Goal: Task Accomplishment & Management: Use online tool/utility

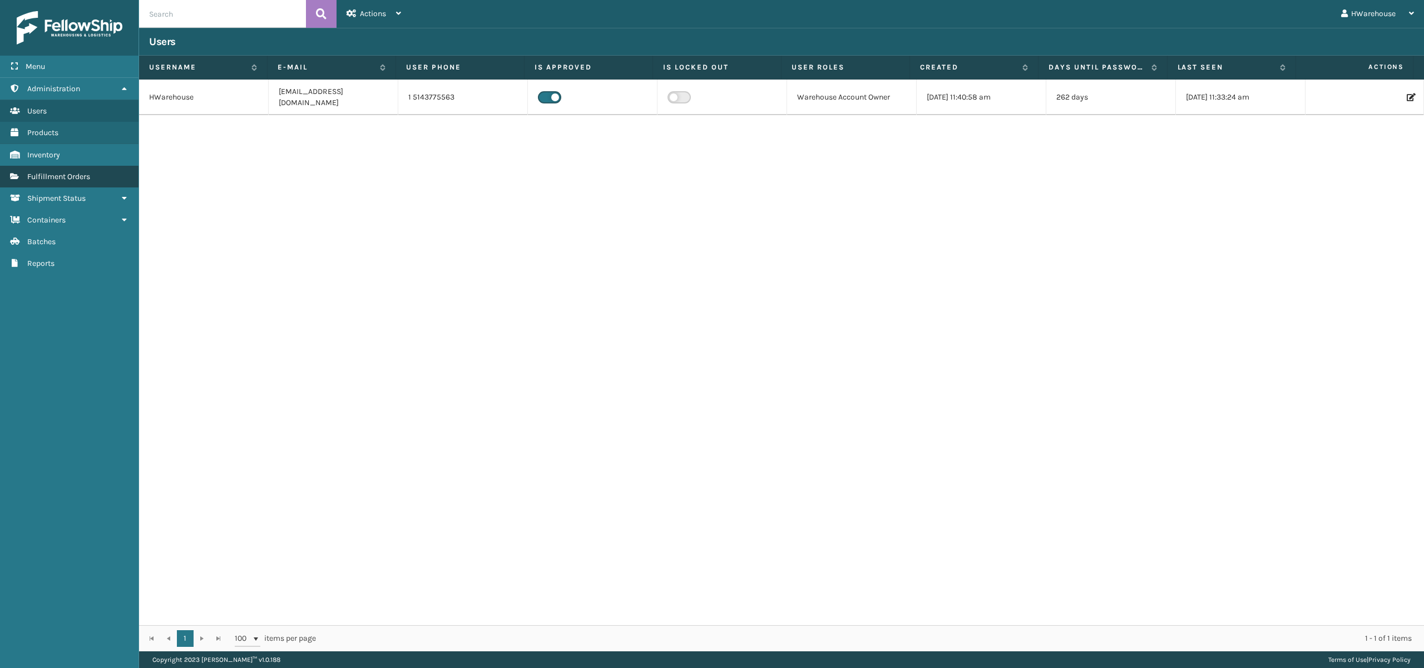
click at [89, 176] on span "Fulfillment Orders" at bounding box center [58, 176] width 63 height 9
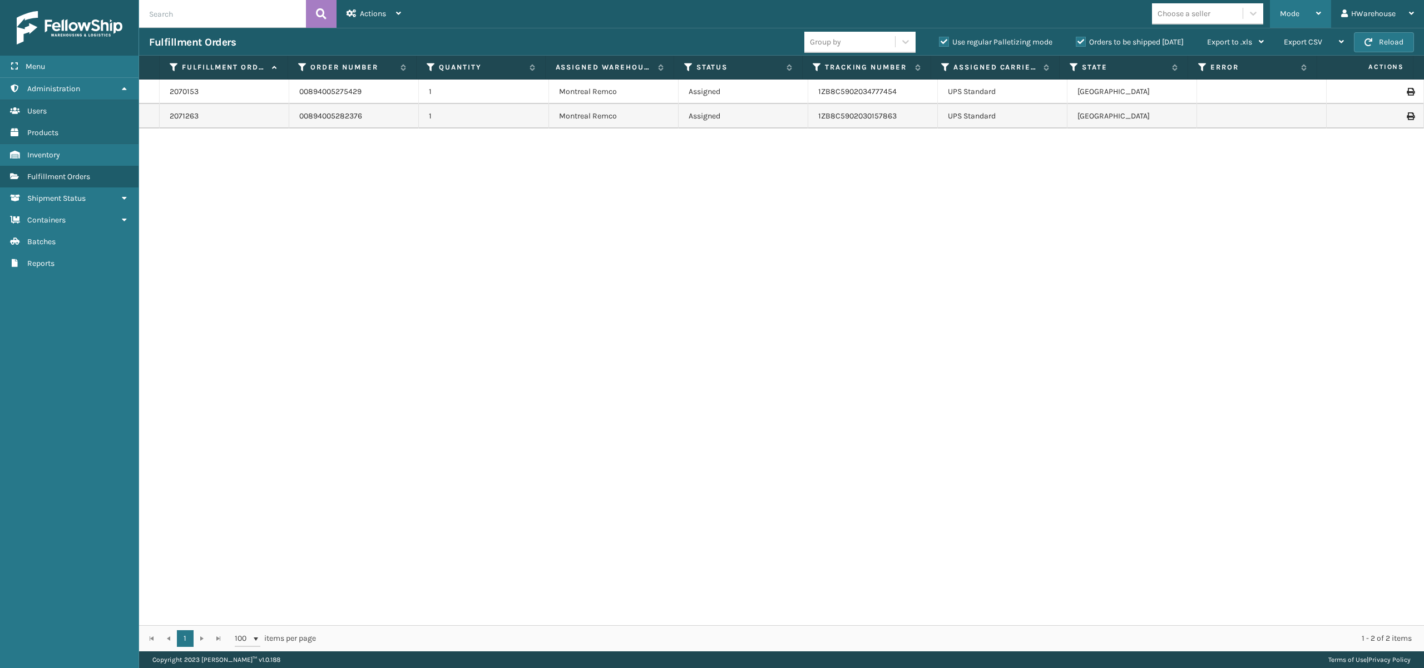
click at [1318, 3] on div "Mode" at bounding box center [1300, 14] width 41 height 28
click at [1197, 72] on li "Picking Mode" at bounding box center [1256, 73] width 149 height 30
click at [170, 62] on label at bounding box center [174, 67] width 10 height 10
click at [170, 64] on input "checkbox" at bounding box center [169, 67] width 1 height 7
checkbox input "true"
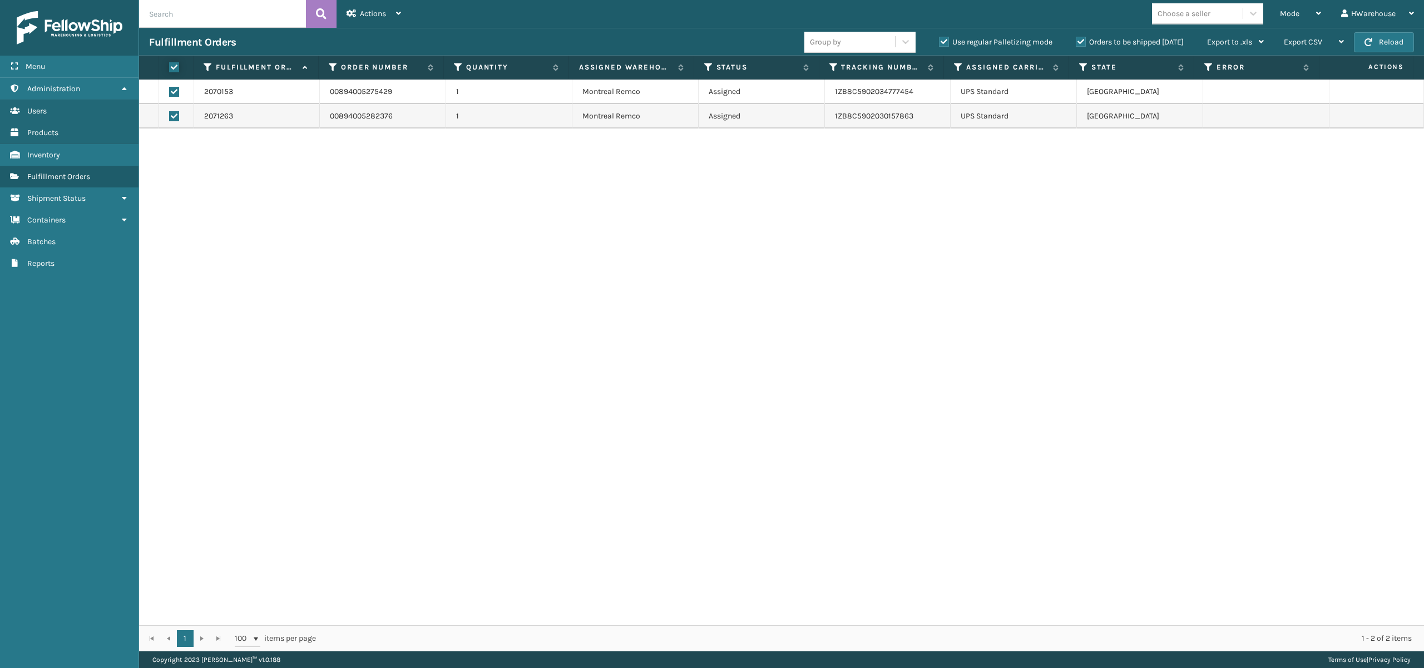
checkbox input "true"
click at [374, 7] on div "Actions" at bounding box center [374, 14] width 55 height 28
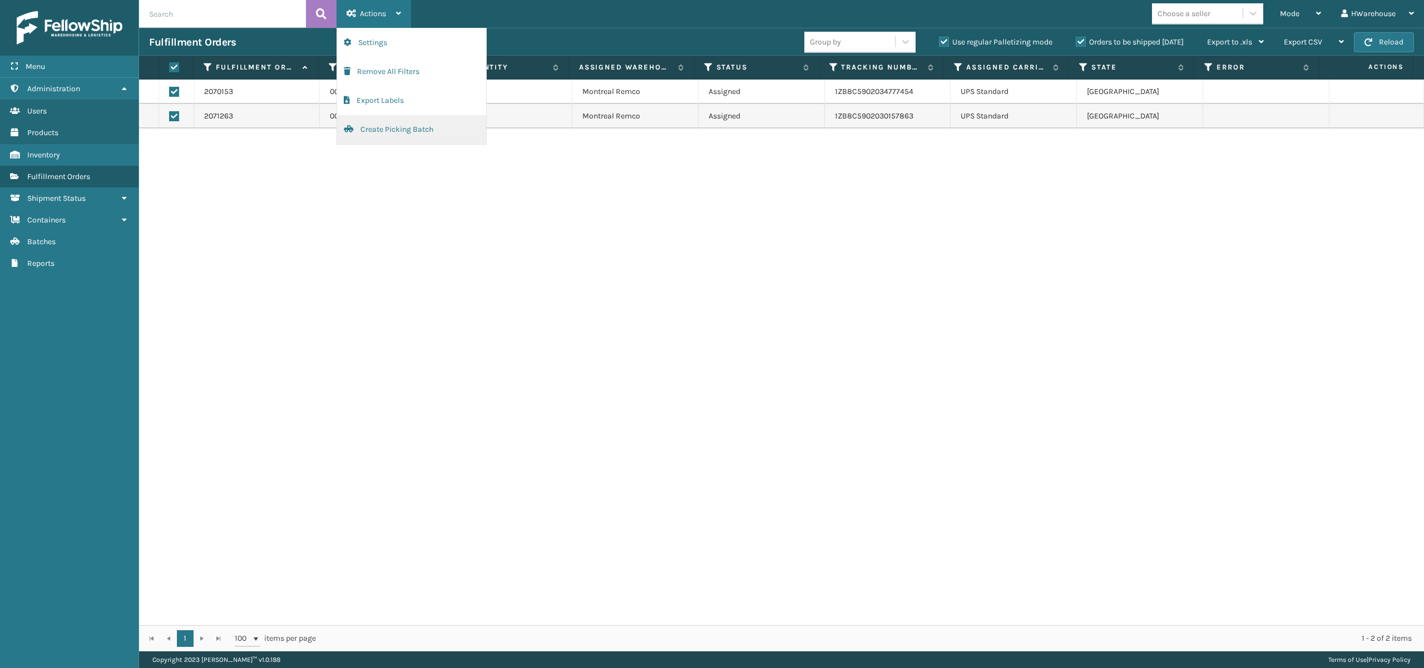
click at [411, 125] on button "Create Picking Batch" at bounding box center [411, 129] width 149 height 29
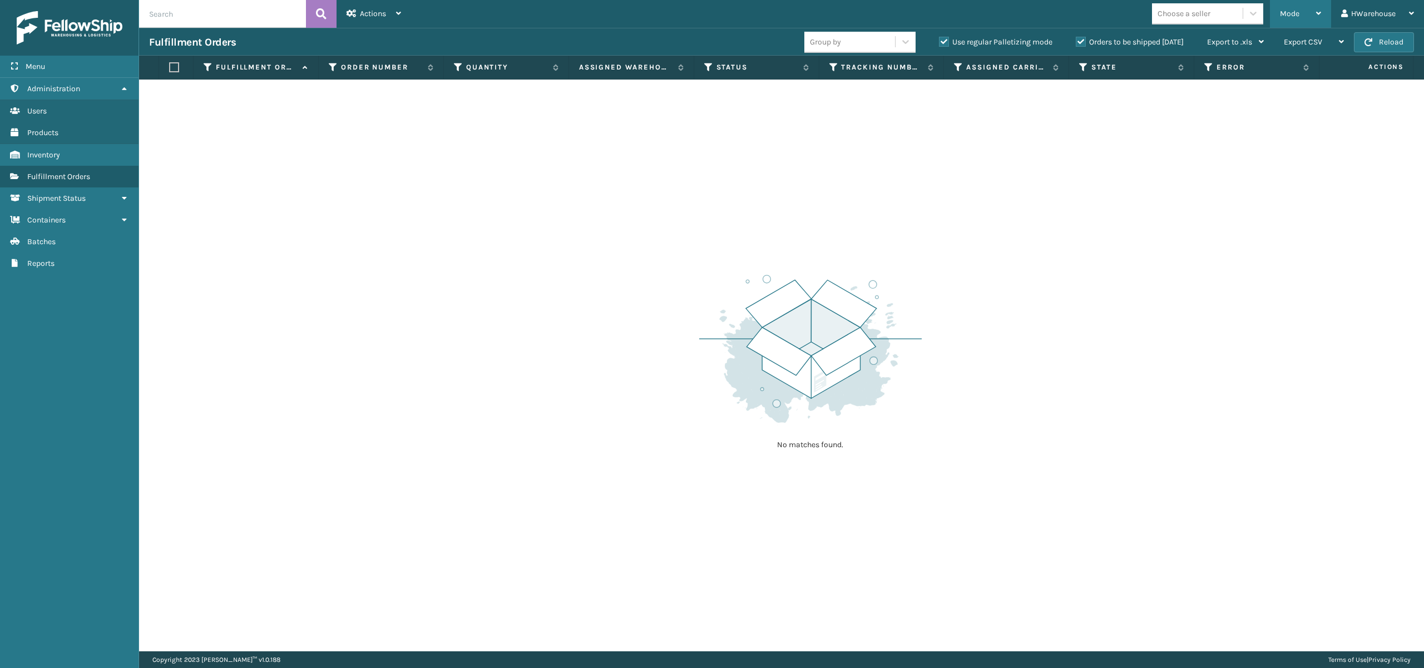
click at [1284, 14] on span "Mode" at bounding box center [1289, 13] width 19 height 9
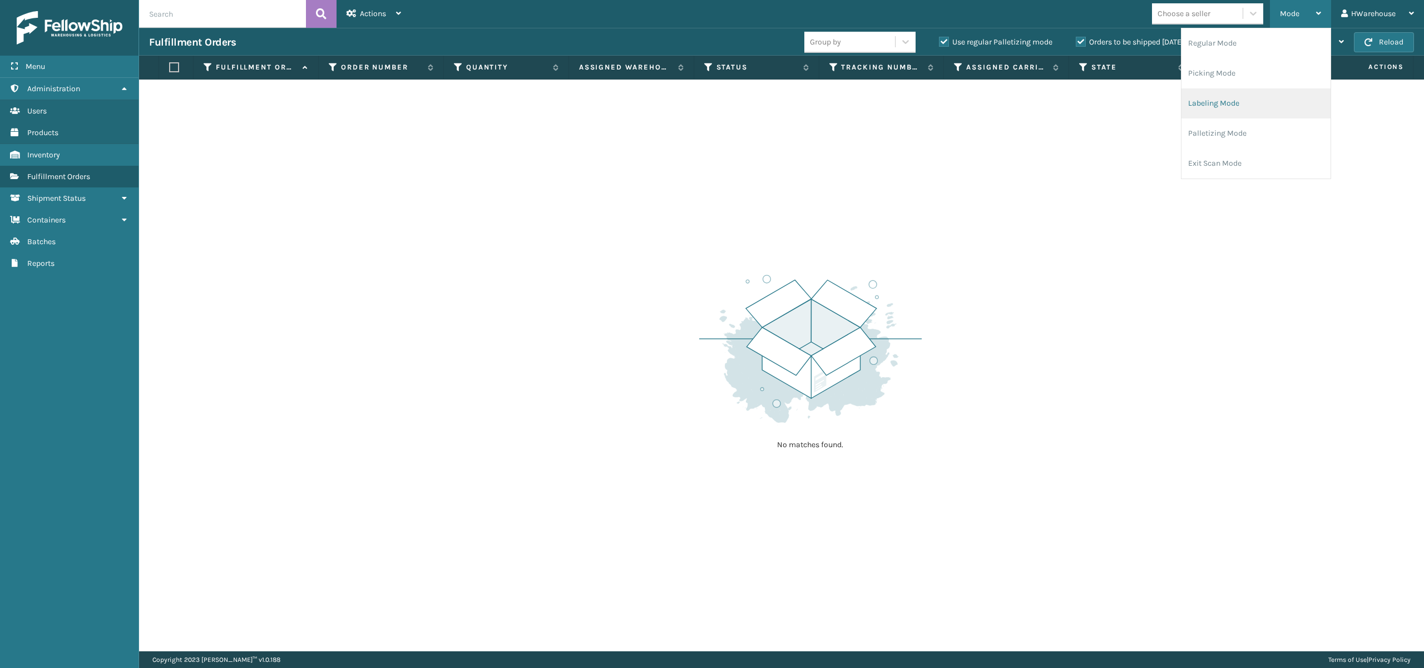
click at [1198, 101] on li "Labeling Mode" at bounding box center [1256, 103] width 149 height 30
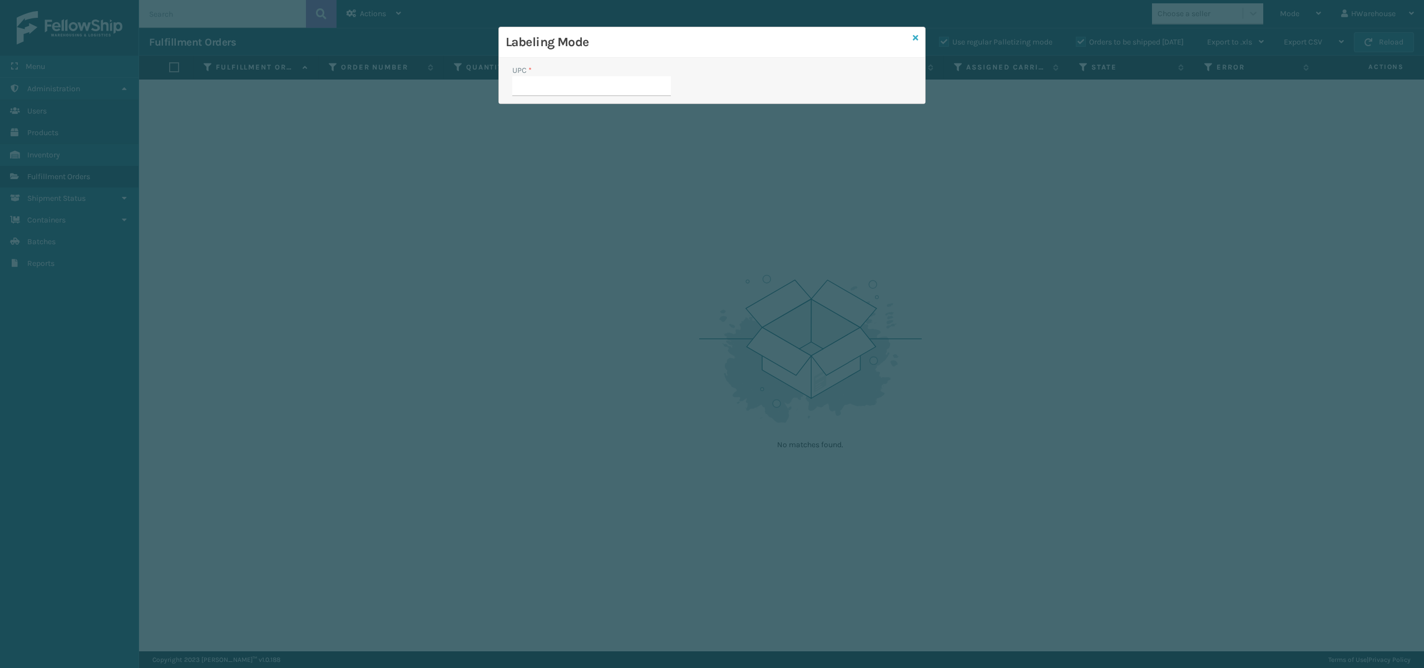
click at [915, 36] on icon at bounding box center [916, 38] width 6 height 8
